Goal: Task Accomplishment & Management: Manage account settings

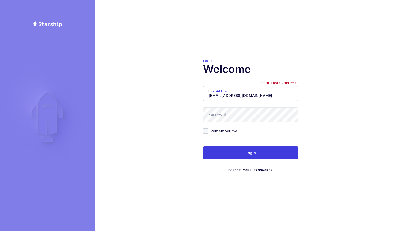
type input "[EMAIL_ADDRESS][DOMAIN_NAME]"
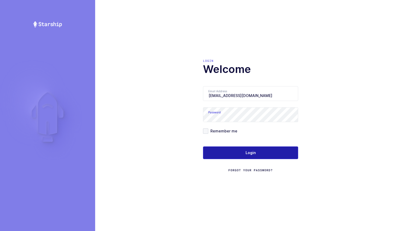
click at [239, 151] on button "Login" at bounding box center [250, 153] width 95 height 13
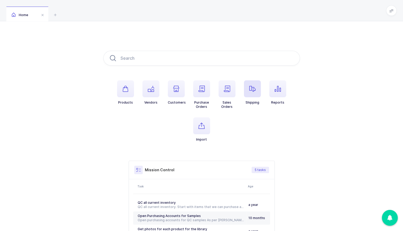
click at [253, 92] on icon "button" at bounding box center [252, 89] width 6 height 6
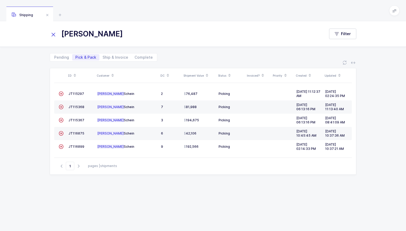
type input "[PERSON_NAME]"
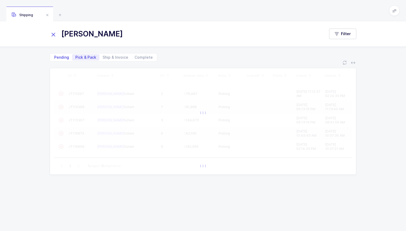
drag, startPoint x: 89, startPoint y: 27, endPoint x: 62, endPoint y: 57, distance: 40.6
click at [62, 57] on span "Pending" at bounding box center [61, 58] width 15 height 4
click at [54, 57] on input "Pending" at bounding box center [52, 55] width 3 height 3
radio input "true"
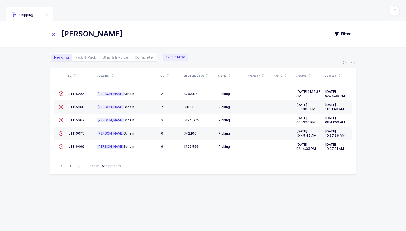
click at [62, 57] on span "Pending" at bounding box center [61, 58] width 15 height 4
click at [54, 57] on input "Pending" at bounding box center [52, 55] width 3 height 3
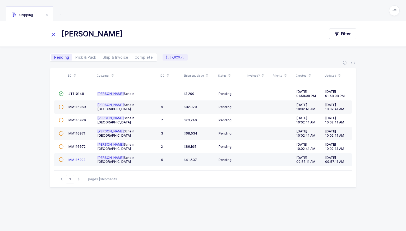
click at [79, 158] on span "MM116292" at bounding box center [76, 160] width 17 height 4
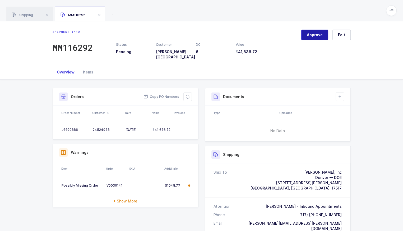
click at [318, 37] on span "Approve" at bounding box center [315, 34] width 16 height 5
click at [38, 15] on div "Shipping" at bounding box center [29, 14] width 47 height 15
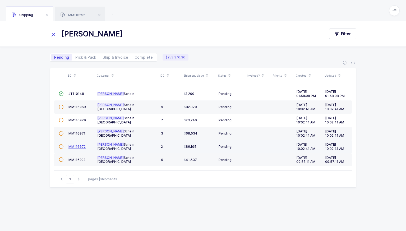
click at [79, 145] on span "MM116072" at bounding box center [76, 147] width 17 height 4
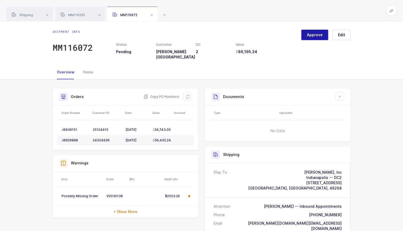
click at [313, 38] on button "Approve" at bounding box center [314, 35] width 27 height 11
click at [36, 14] on div "Shipping" at bounding box center [29, 14] width 47 height 15
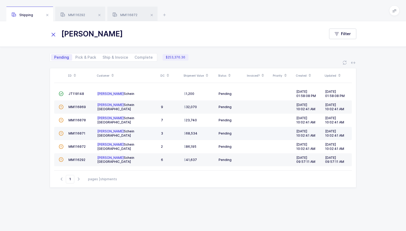
click at [72, 129] on td "MM116071" at bounding box center [80, 133] width 29 height 13
click at [73, 131] on span "MM116071" at bounding box center [76, 133] width 17 height 4
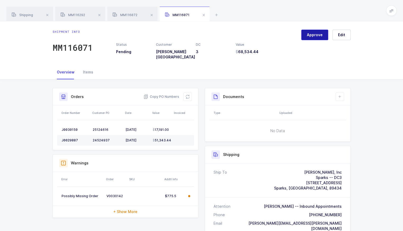
click at [309, 36] on span "Approve" at bounding box center [315, 34] width 16 height 5
click at [21, 16] on span "Shipping" at bounding box center [22, 15] width 21 height 4
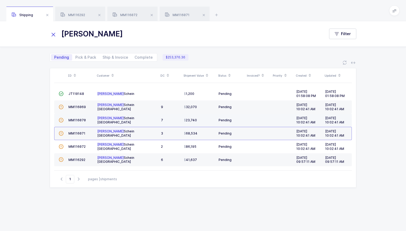
click at [75, 122] on td "MM116070" at bounding box center [80, 120] width 29 height 13
click at [77, 119] on span "MM116070" at bounding box center [76, 120] width 17 height 4
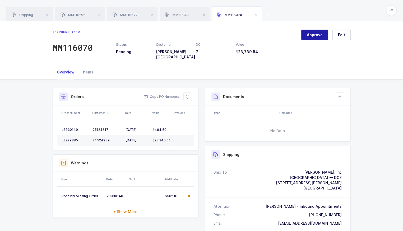
click at [319, 32] on button "Approve" at bounding box center [314, 35] width 27 height 11
click at [27, 12] on div "Shipping" at bounding box center [29, 14] width 47 height 15
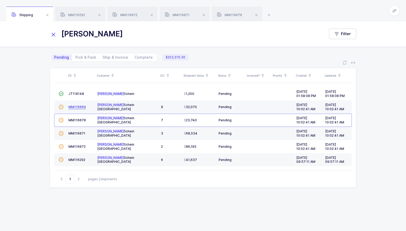
click at [78, 105] on span "MM116069" at bounding box center [76, 107] width 17 height 4
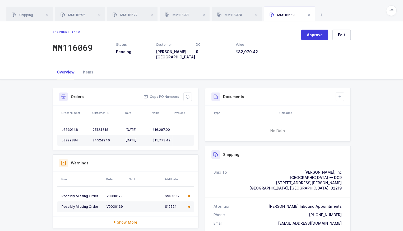
click at [313, 40] on div "Approve Edit" at bounding box center [325, 45] width 49 height 30
click at [318, 35] on span "Approve" at bounding box center [315, 34] width 16 height 5
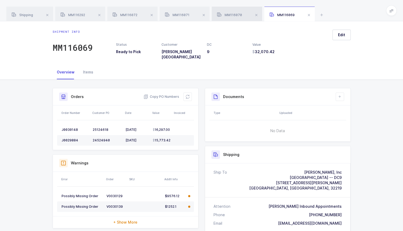
click at [235, 19] on div "MM116070" at bounding box center [237, 14] width 51 height 15
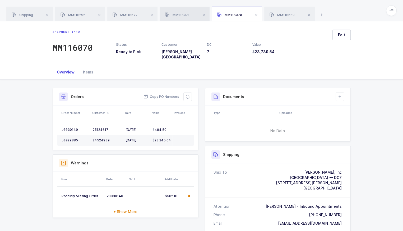
click at [194, 14] on div "MM116071" at bounding box center [185, 14] width 50 height 15
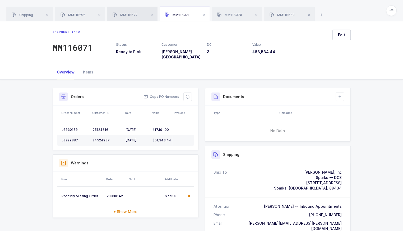
click at [135, 15] on span "MM116072" at bounding box center [125, 15] width 25 height 4
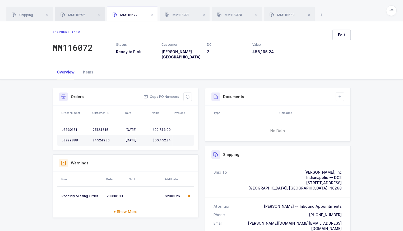
click at [79, 15] on span "MM116292" at bounding box center [73, 15] width 25 height 4
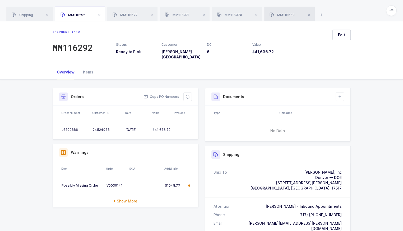
click at [290, 18] on div "MM116069" at bounding box center [289, 14] width 51 height 15
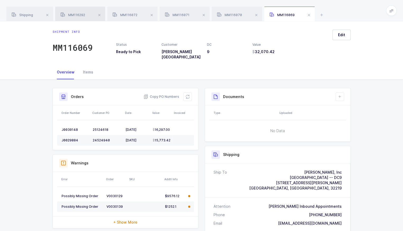
click at [82, 15] on span "MM116292" at bounding box center [73, 15] width 25 height 4
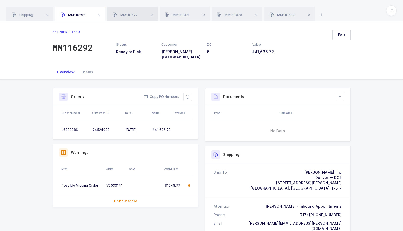
click at [125, 11] on div "MM116072" at bounding box center [132, 14] width 50 height 15
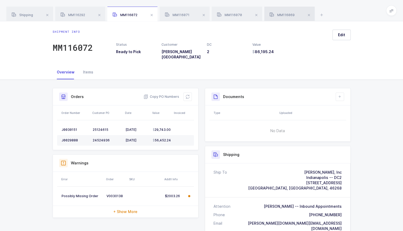
click at [291, 12] on div "MM116069" at bounding box center [289, 14] width 51 height 15
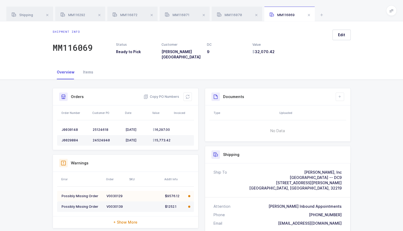
click at [127, 191] on td "V0030129" at bounding box center [115, 196] width 23 height 11
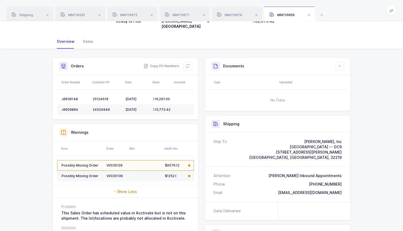
scroll to position [38, 0]
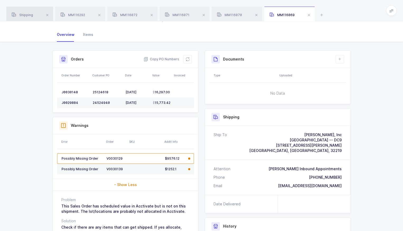
click at [31, 17] on span "Shipping" at bounding box center [22, 15] width 21 height 4
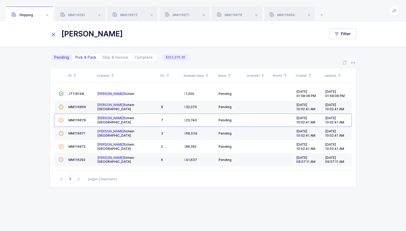
click at [89, 58] on span "Pick & Pack" at bounding box center [85, 58] width 21 height 4
click at [76, 58] on input "Pick & Pack" at bounding box center [73, 55] width 3 height 3
radio input "true"
radio input "false"
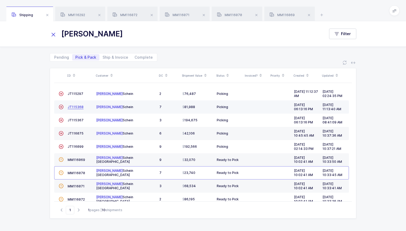
click at [79, 107] on span "JT115368" at bounding box center [76, 107] width 16 height 4
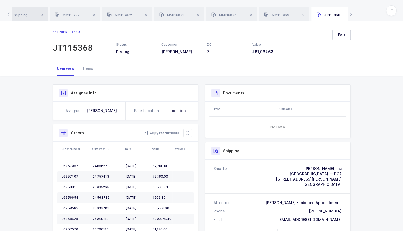
click at [25, 10] on div "Shipping" at bounding box center [24, 14] width 47 height 15
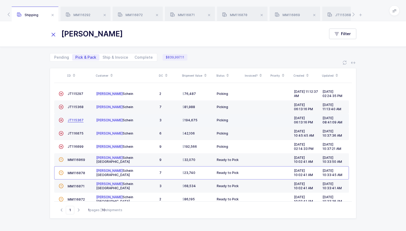
click at [78, 118] on span "JT115367" at bounding box center [76, 120] width 16 height 4
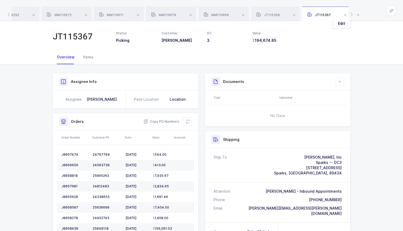
scroll to position [10, 0]
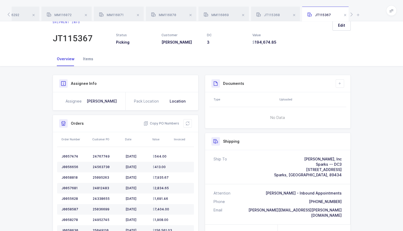
click at [85, 57] on div "Items" at bounding box center [88, 59] width 19 height 14
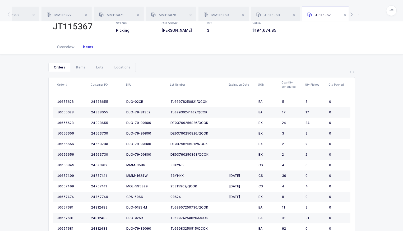
scroll to position [23, 0]
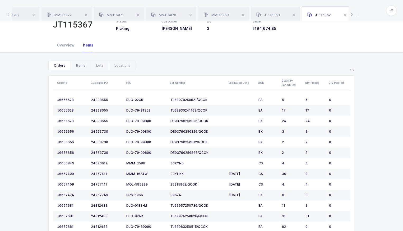
click at [78, 62] on div "Items" at bounding box center [81, 65] width 20 height 8
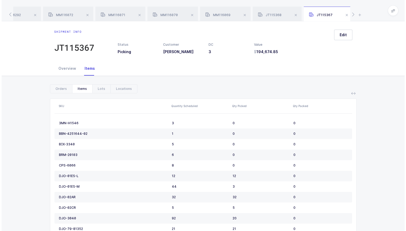
scroll to position [0, 0]
click at [99, 89] on div "Lots" at bounding box center [100, 89] width 18 height 8
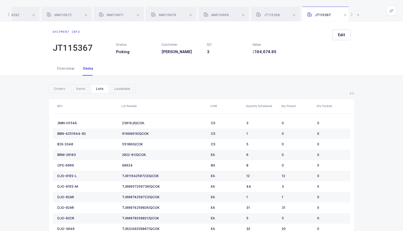
click at [122, 92] on div "Locations" at bounding box center [122, 89] width 27 height 8
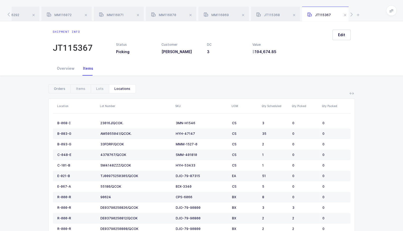
click at [63, 90] on div "Orders" at bounding box center [60, 89] width 22 height 8
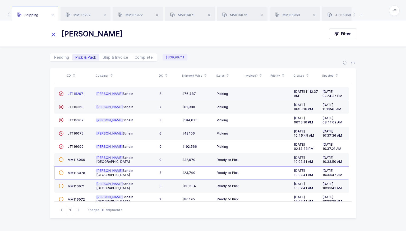
click at [76, 93] on span "JT115297" at bounding box center [76, 94] width 16 height 4
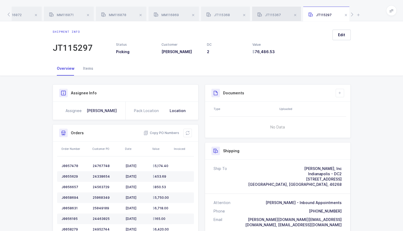
click at [274, 14] on span "JT115367" at bounding box center [270, 15] width 24 height 4
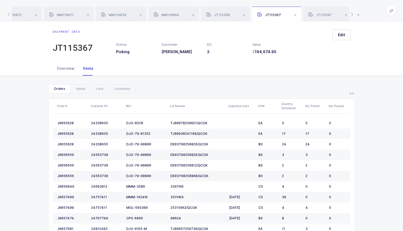
click at [68, 66] on div "Overview" at bounding box center [66, 68] width 26 height 14
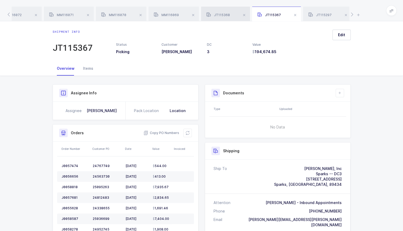
click at [221, 18] on div "JT115368" at bounding box center [225, 14] width 49 height 15
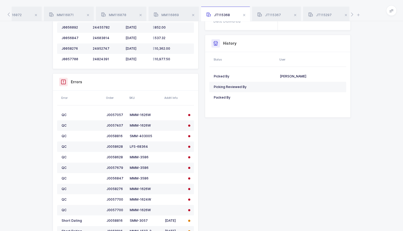
scroll to position [234, 0]
